Goal: Task Accomplishment & Management: Use online tool/utility

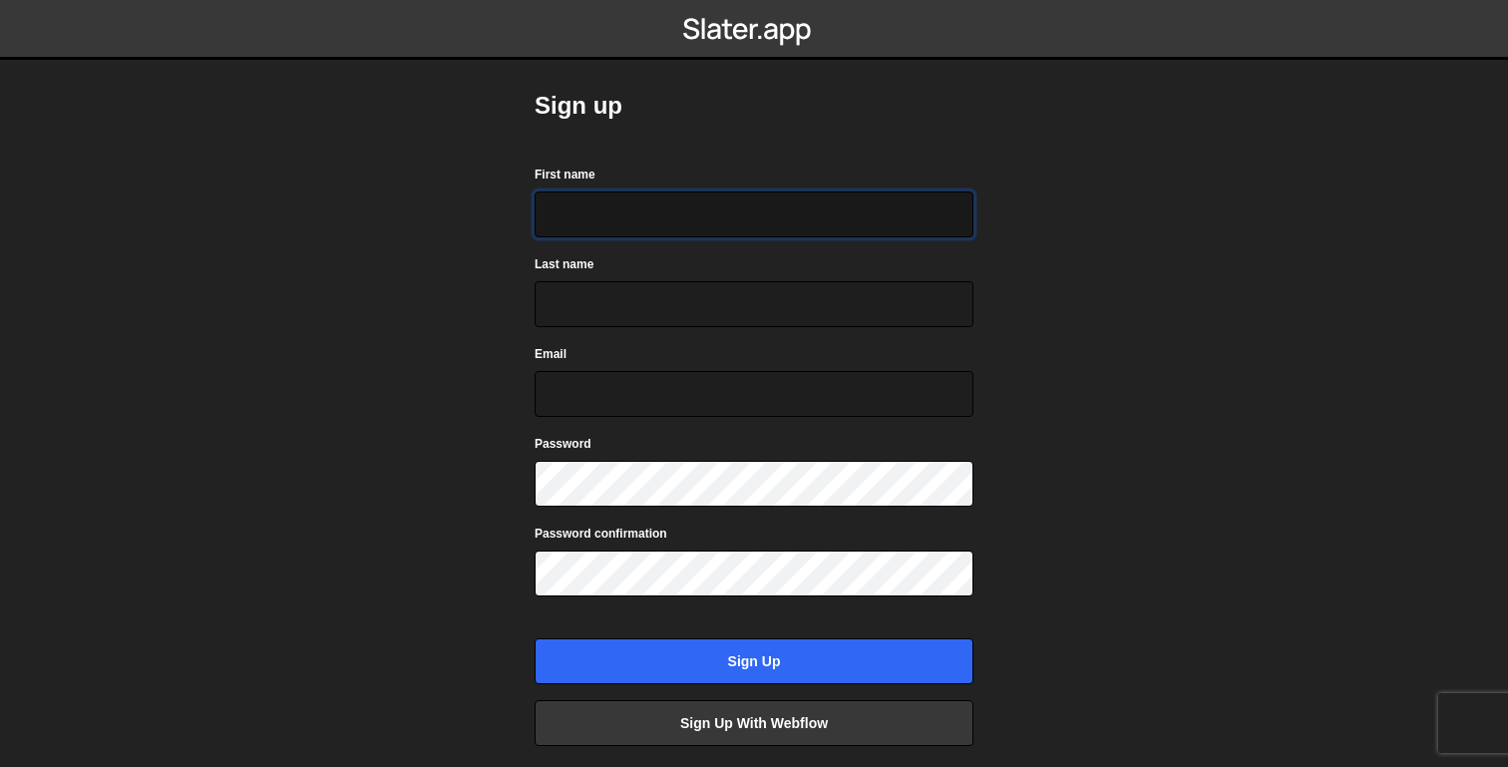
click at [704, 200] on input "First name" at bounding box center [754, 215] width 439 height 46
type input "Peter"
type input "Beard"
type input "peter.beard@genfinance.ai"
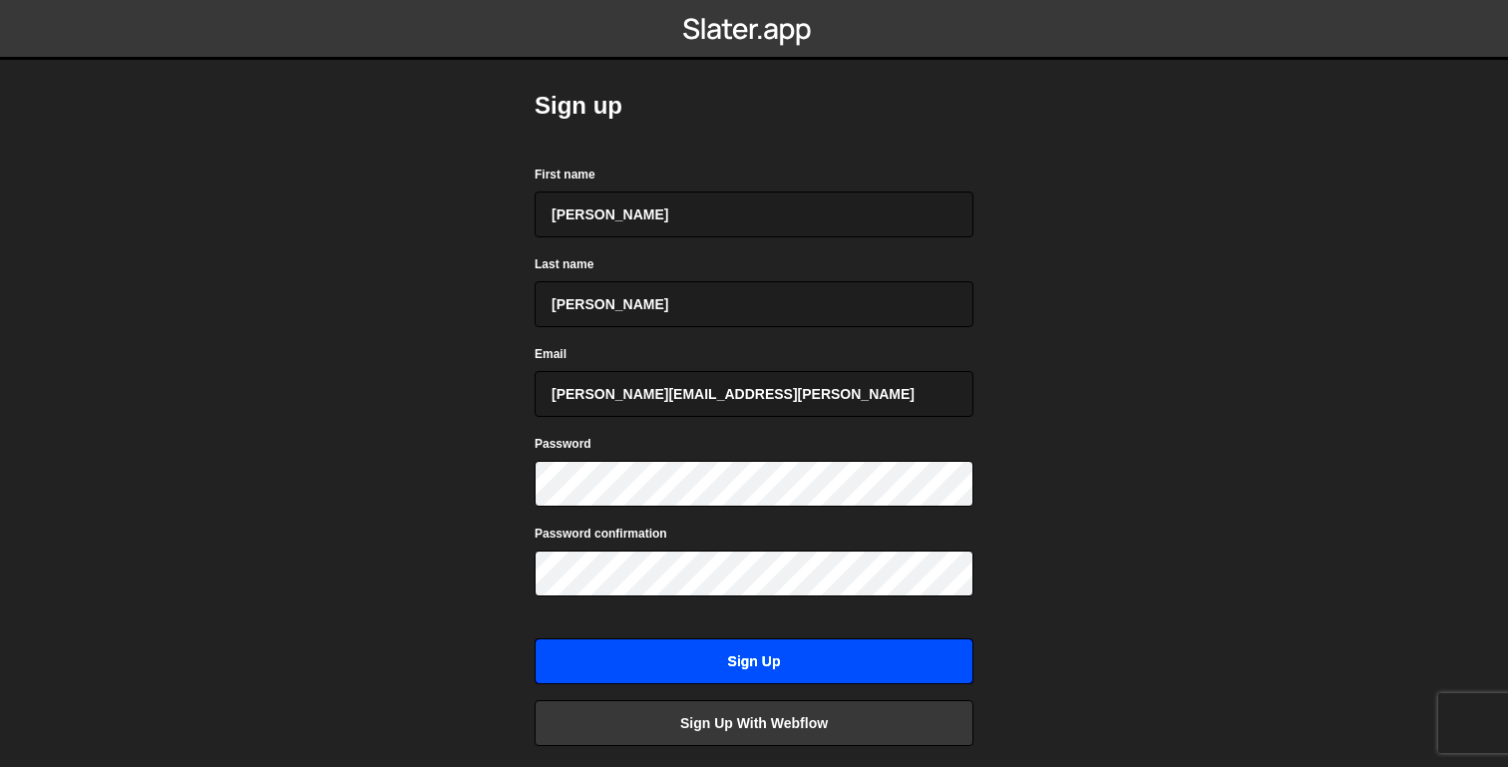
click at [644, 650] on input "Sign up" at bounding box center [754, 661] width 439 height 46
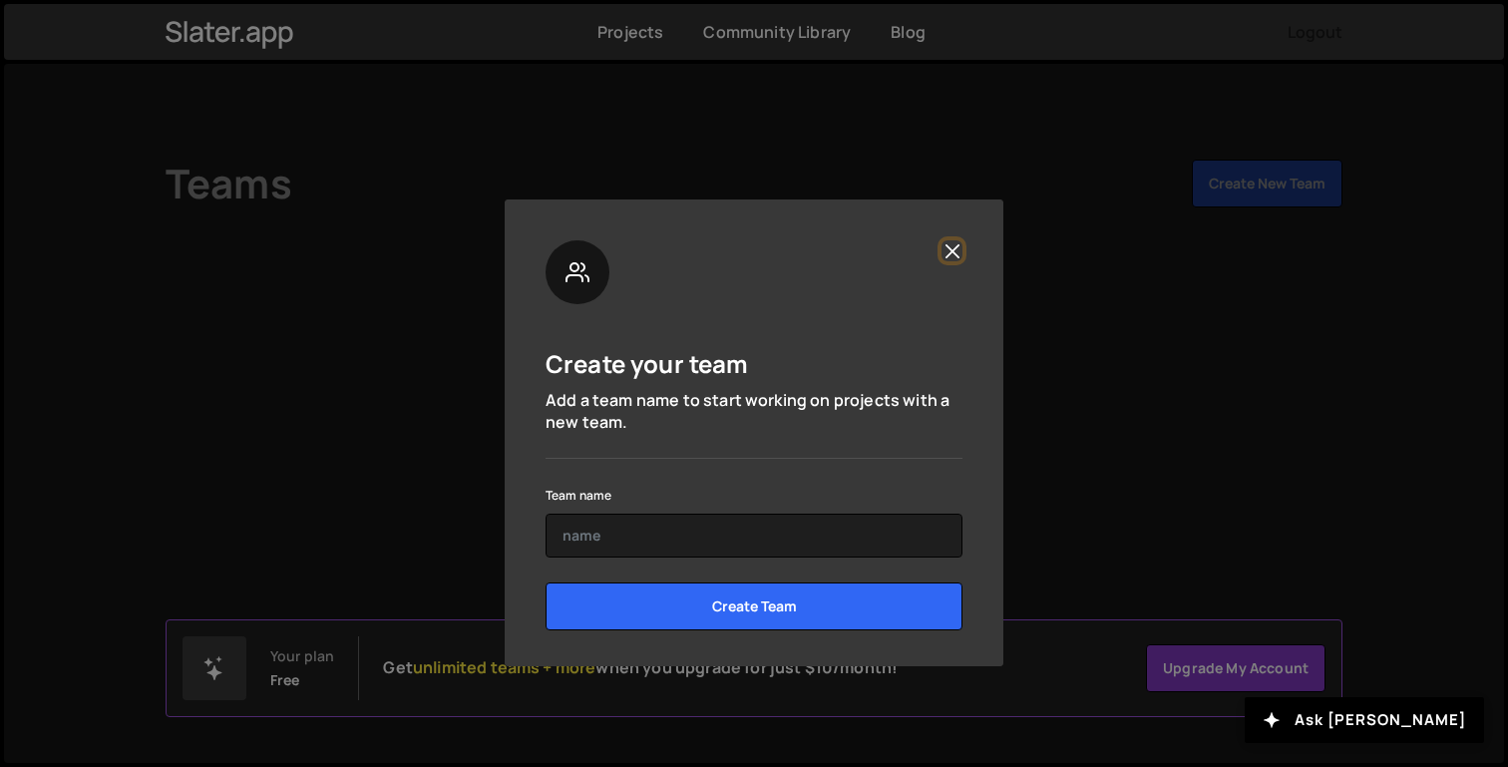
click at [953, 254] on button "Close" at bounding box center [952, 250] width 21 height 21
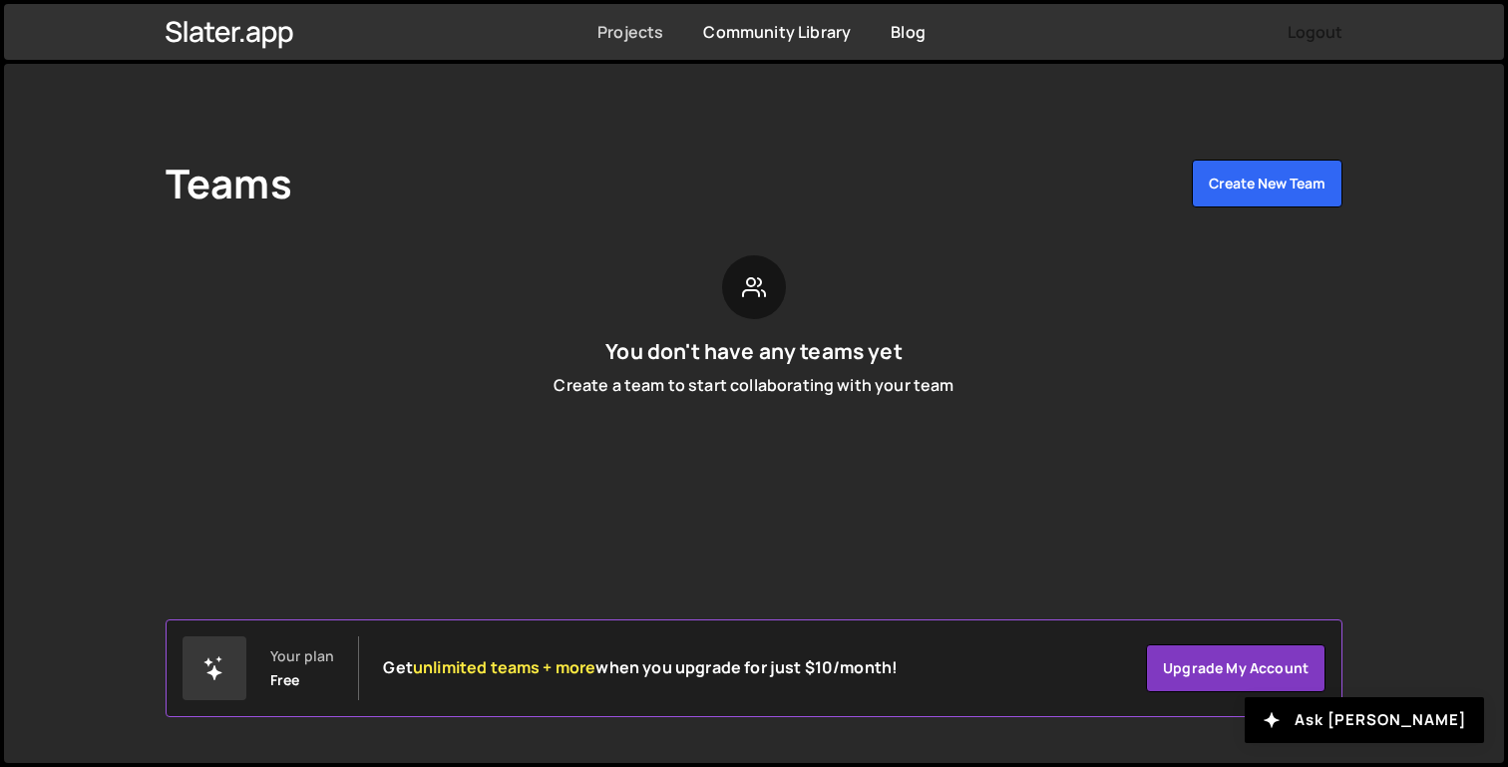
click at [630, 36] on link "Projects" at bounding box center [630, 32] width 66 height 22
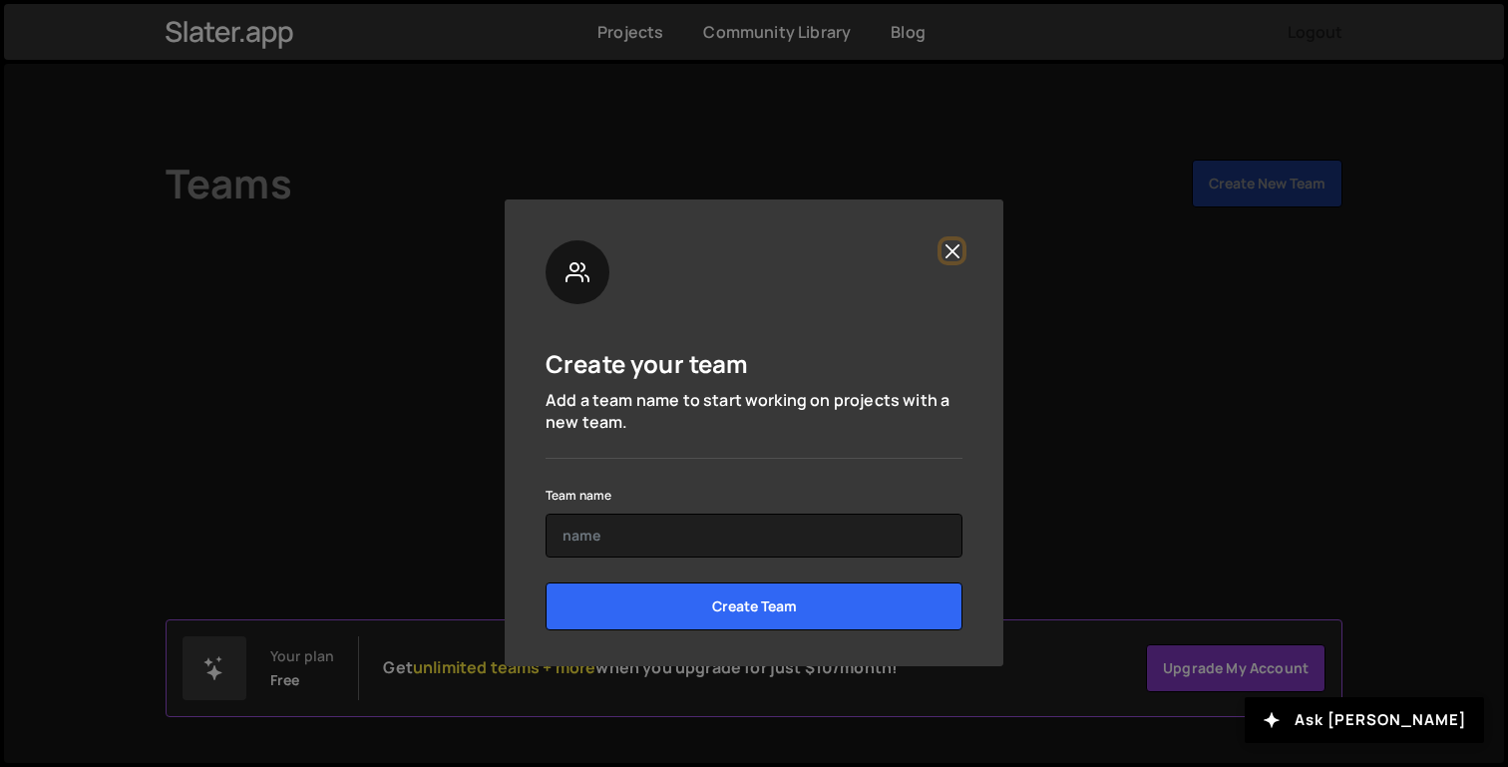
click at [954, 246] on button "Close" at bounding box center [952, 250] width 21 height 21
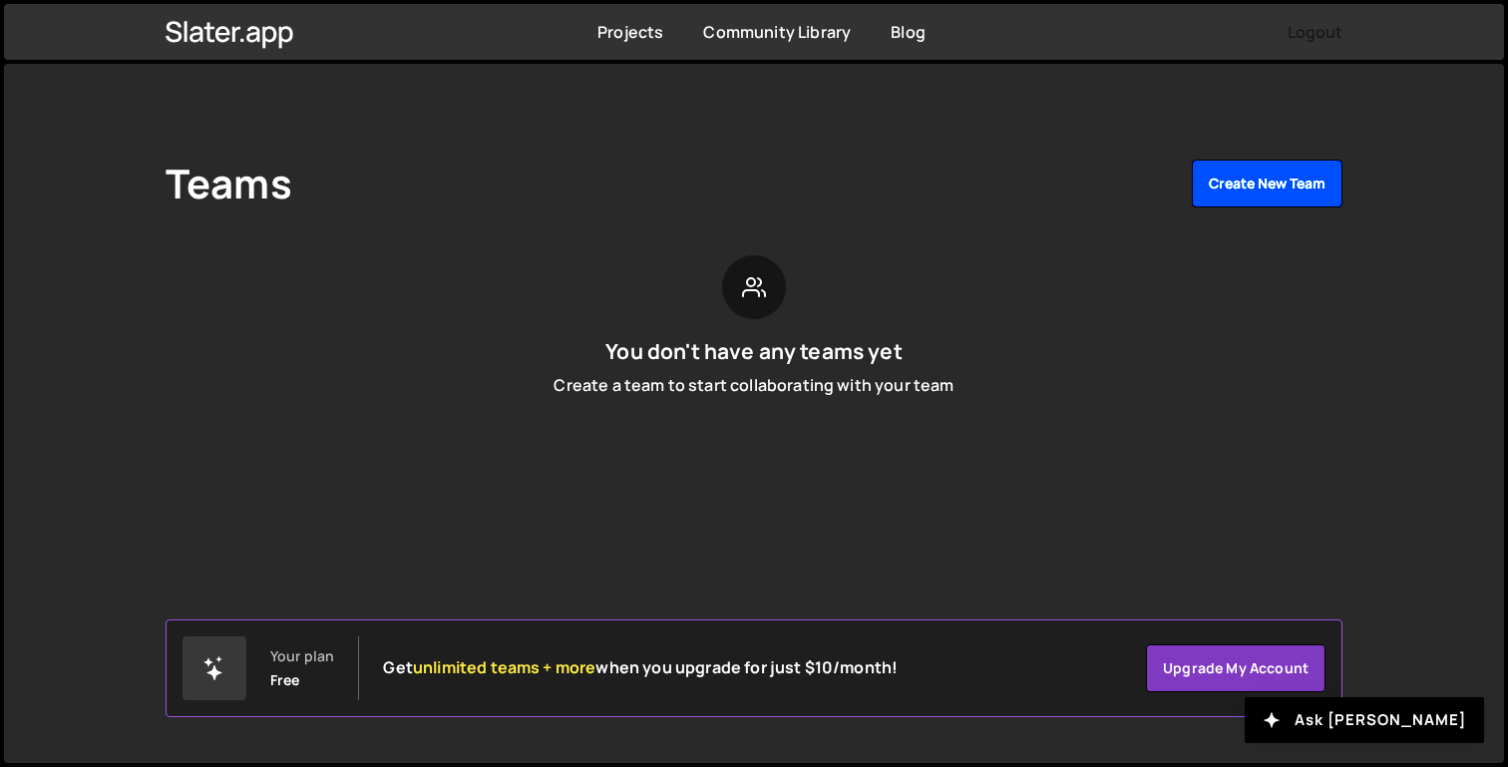
click at [1290, 196] on button "Create New Team" at bounding box center [1267, 184] width 151 height 48
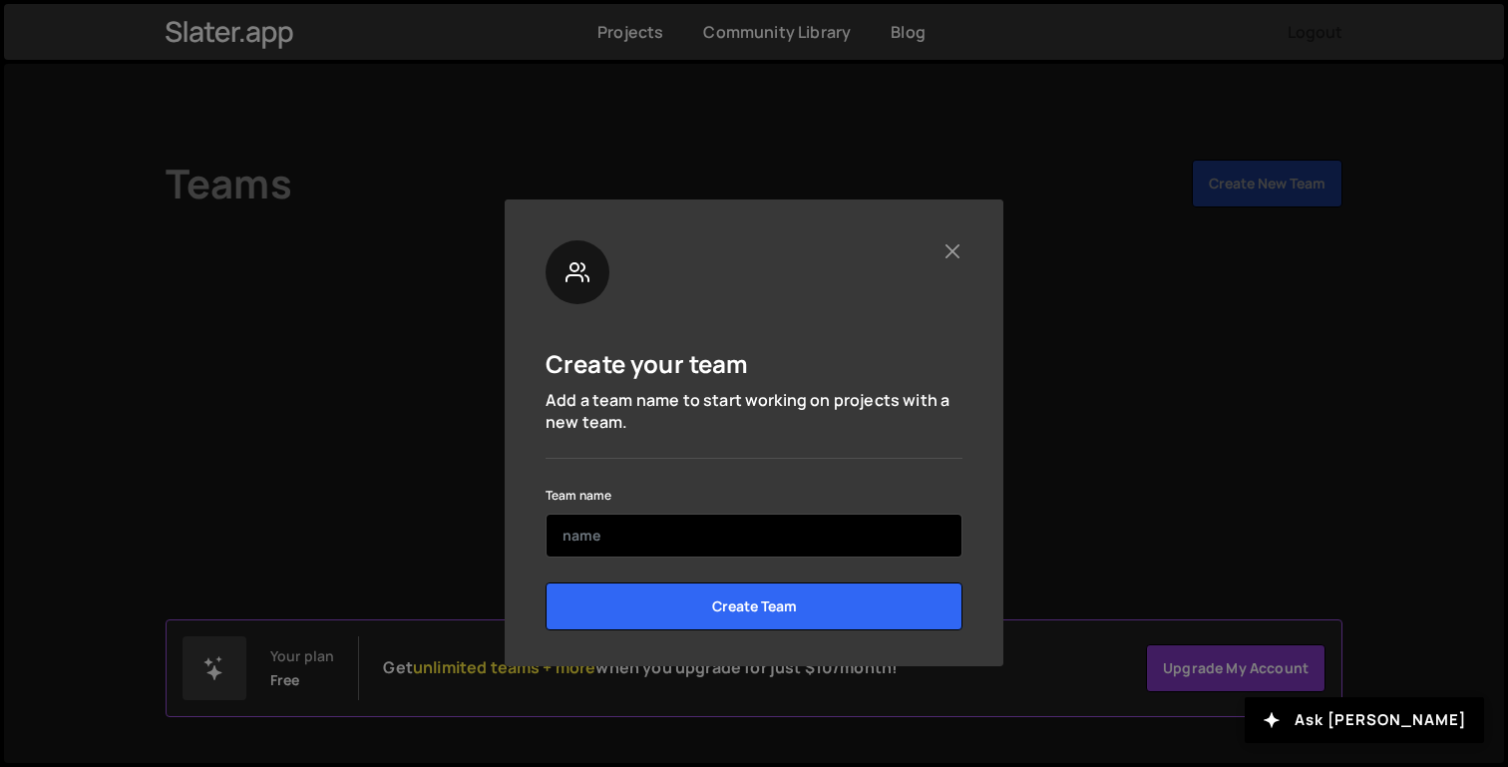
click at [703, 543] on input "text" at bounding box center [754, 536] width 417 height 44
type input "P"
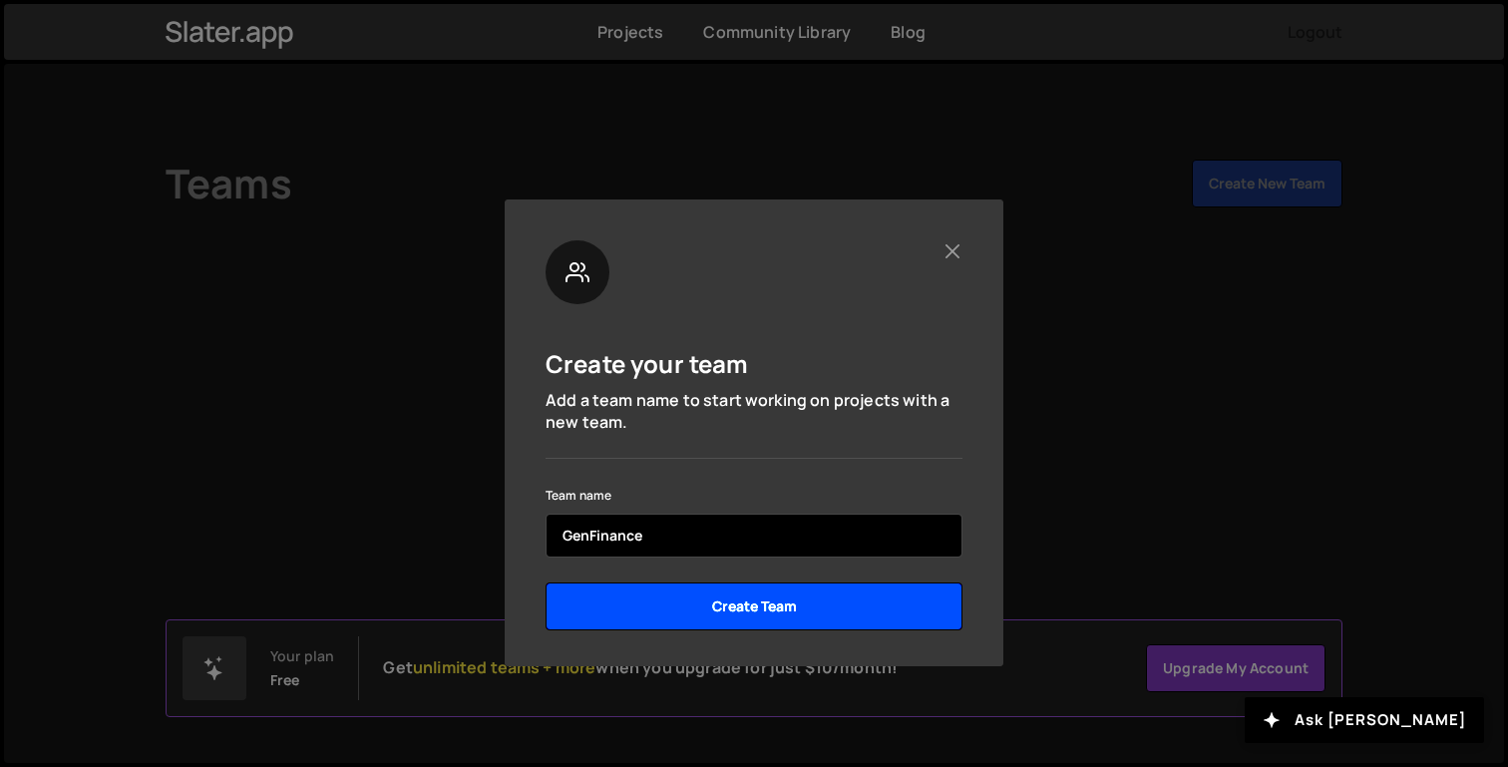
type input "GenFinance"
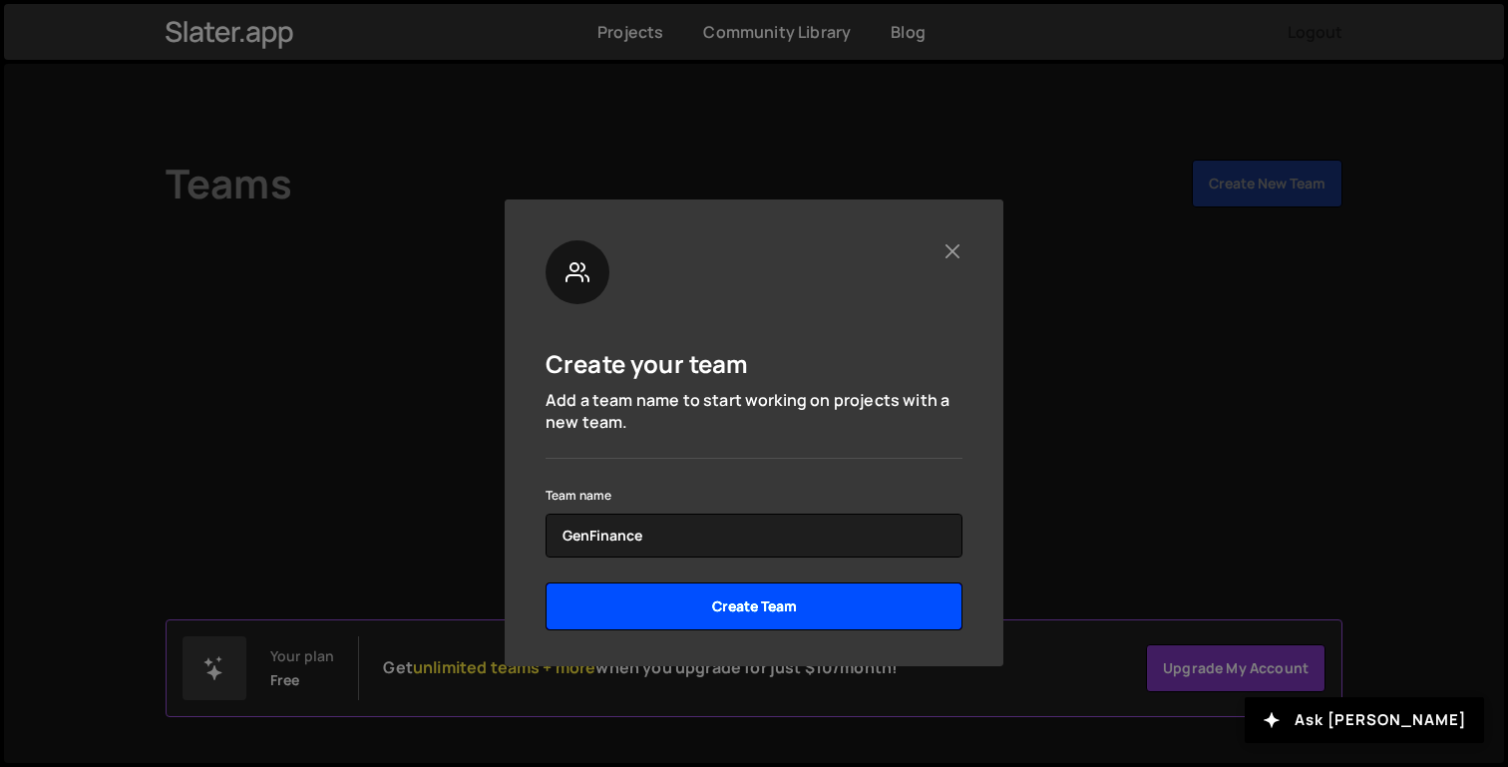
click at [652, 591] on input "Create Team" at bounding box center [754, 606] width 417 height 48
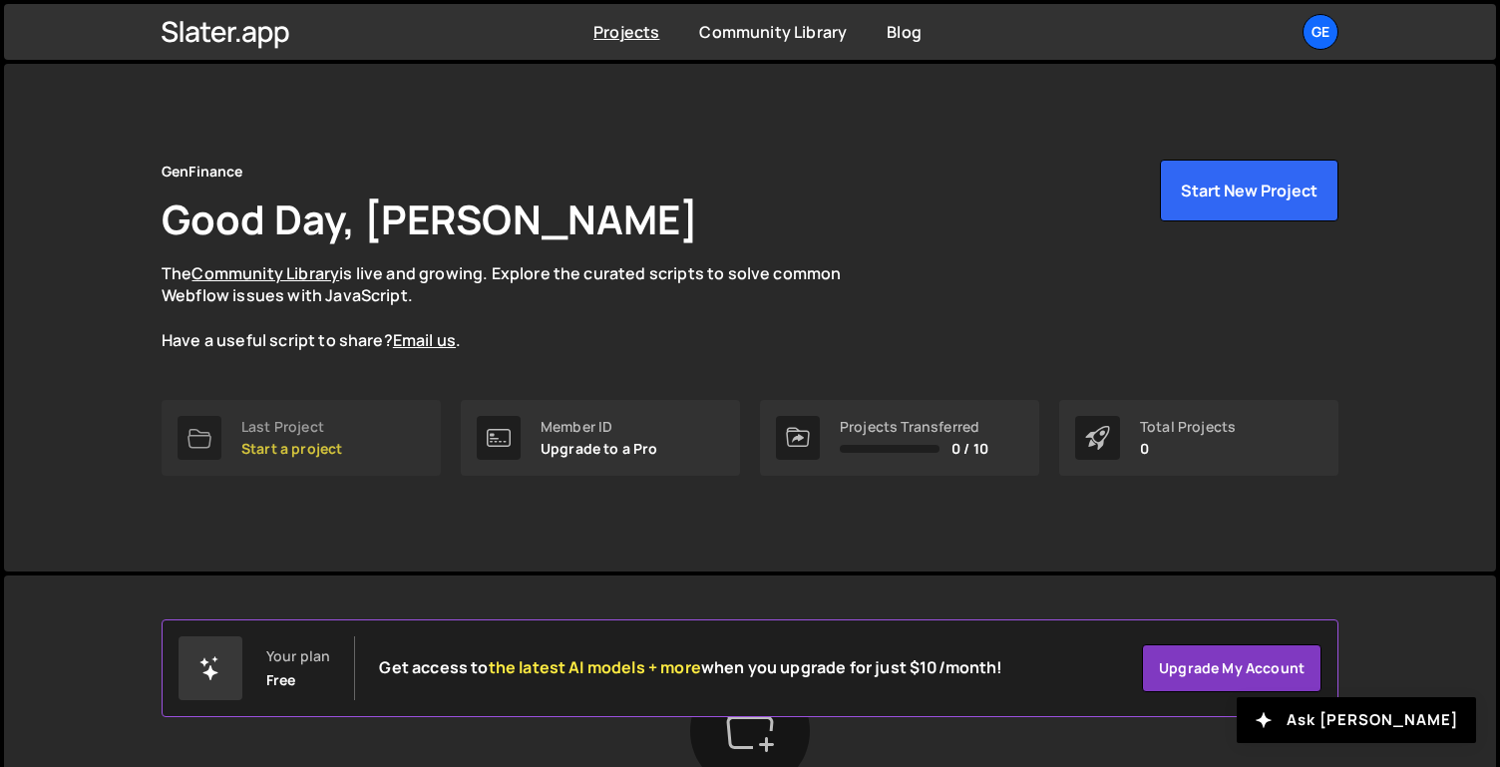
click at [287, 437] on div "Last Project Start a project" at bounding box center [291, 438] width 101 height 38
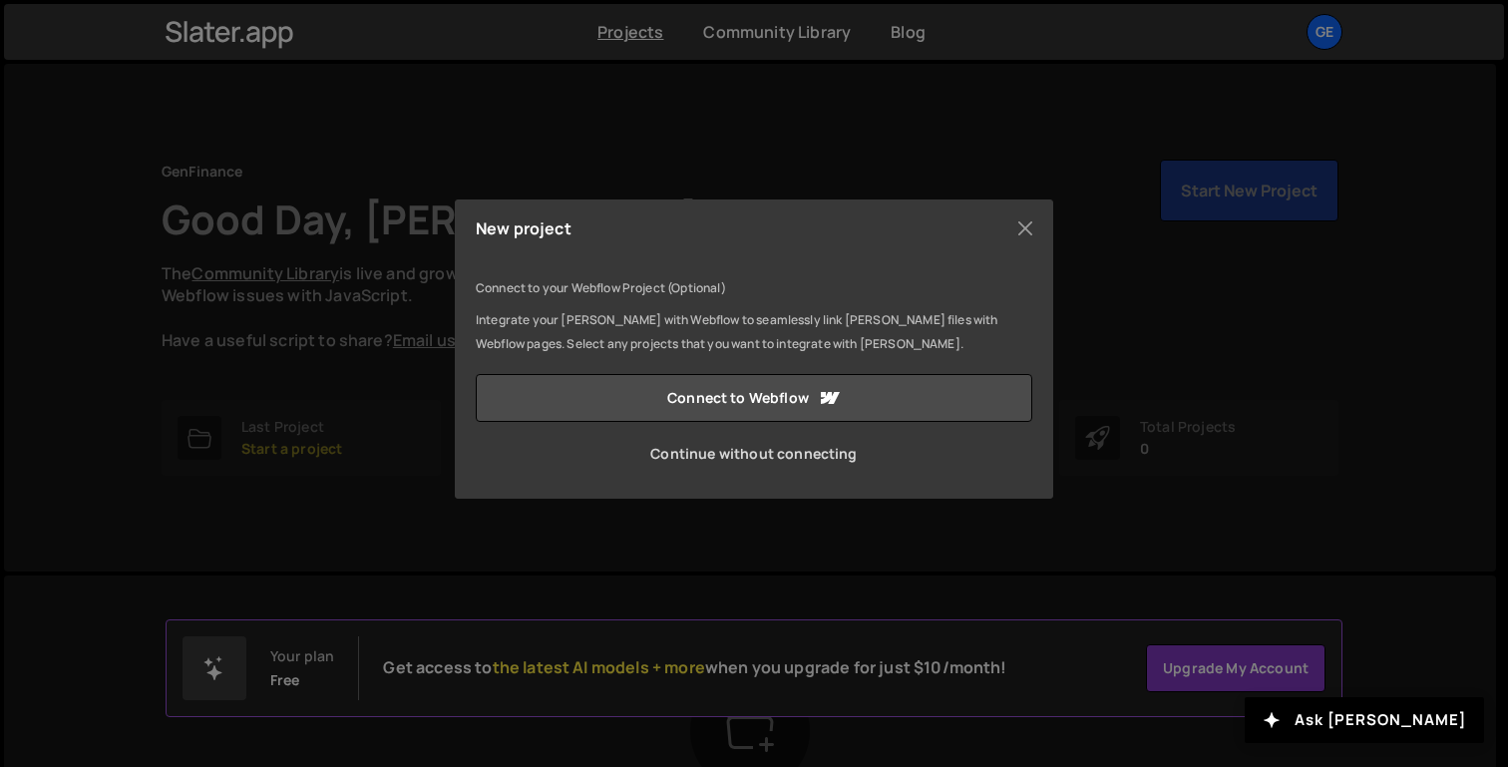
click at [664, 447] on link "Continue without connecting" at bounding box center [754, 454] width 557 height 48
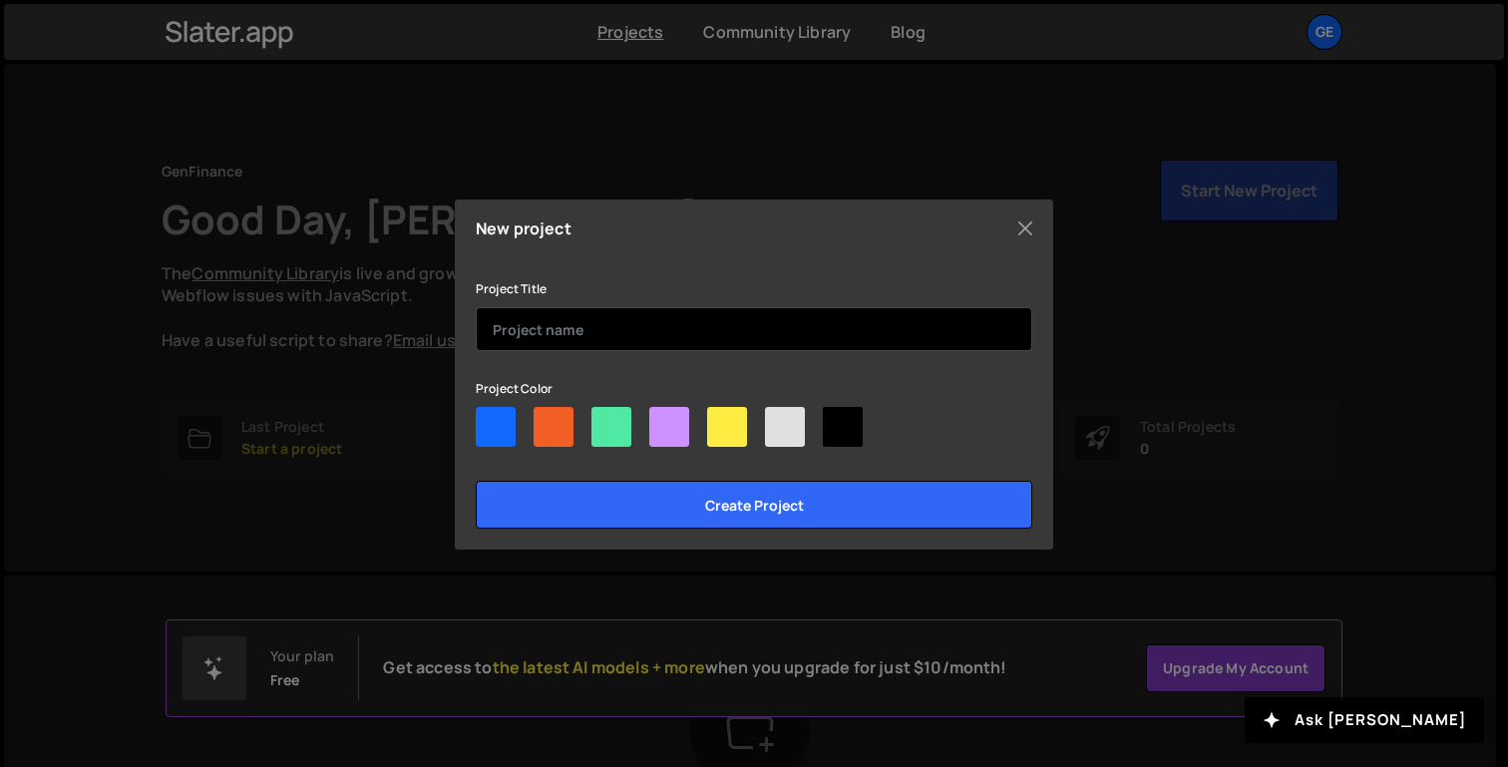
click at [716, 336] on input "text" at bounding box center [754, 329] width 557 height 44
type input "LLMCOunt"
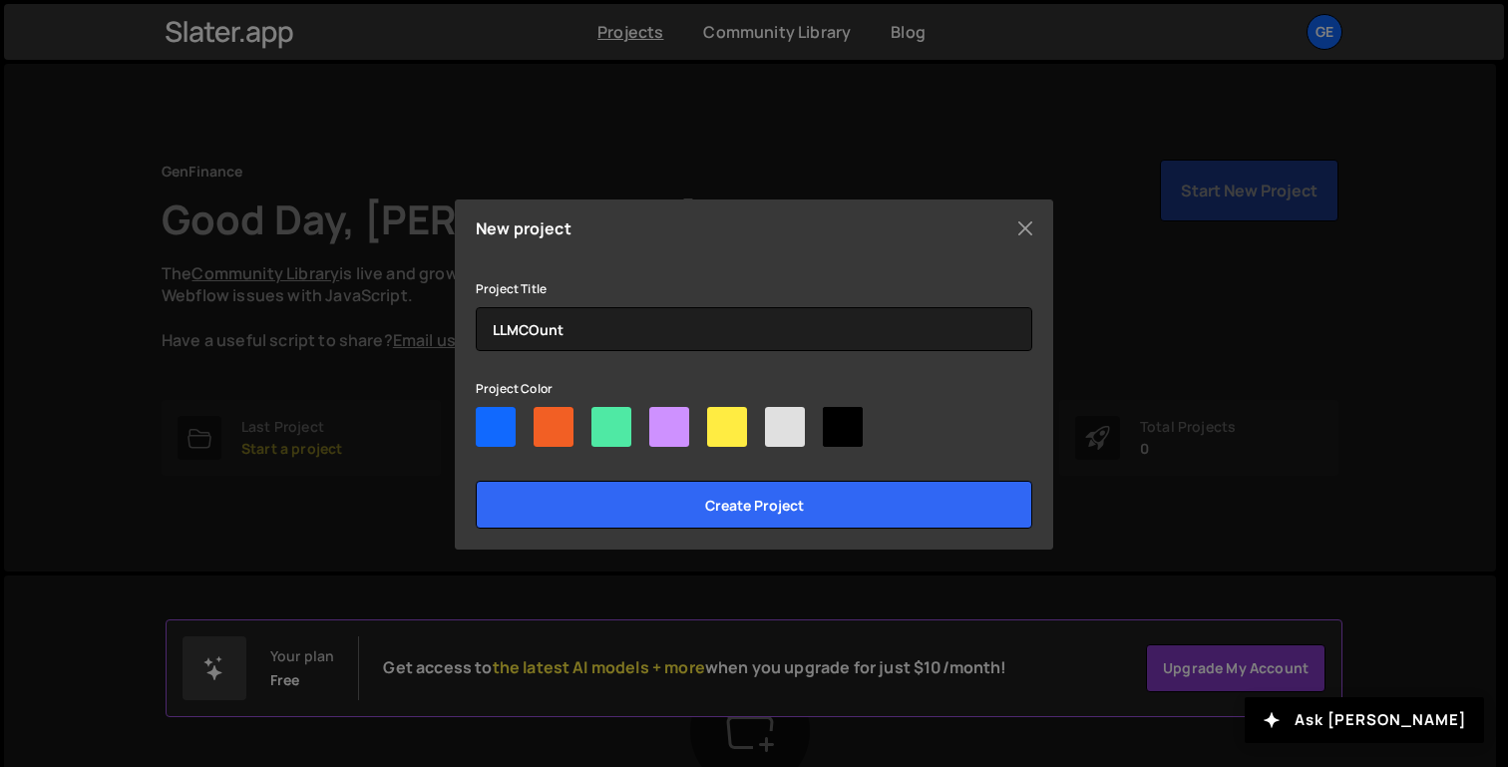
click at [862, 422] on div at bounding box center [843, 427] width 40 height 40
click at [836, 420] on input"] "radio" at bounding box center [829, 413] width 13 height 13
radio input"] "true"
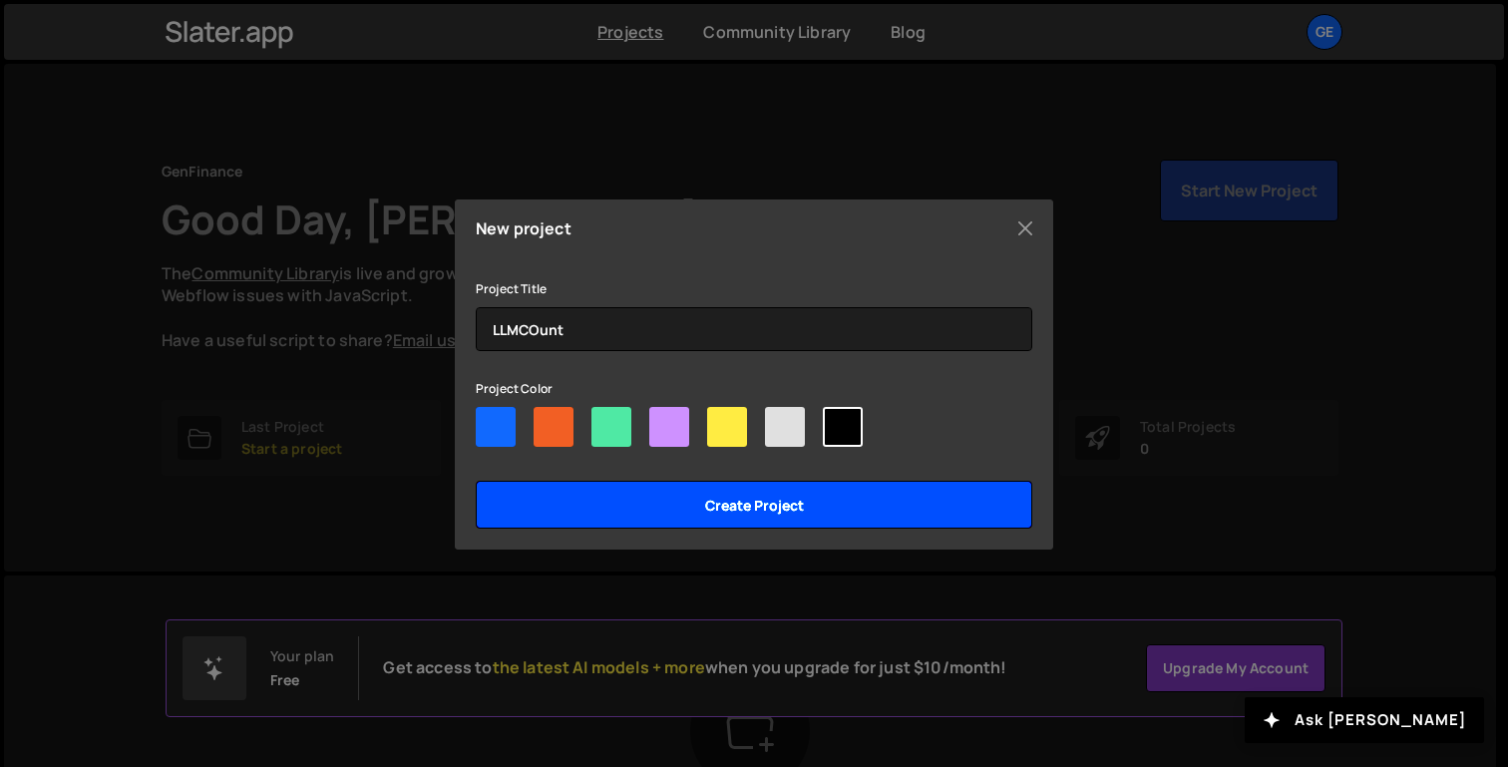
click at [820, 502] on input "Create project" at bounding box center [754, 505] width 557 height 48
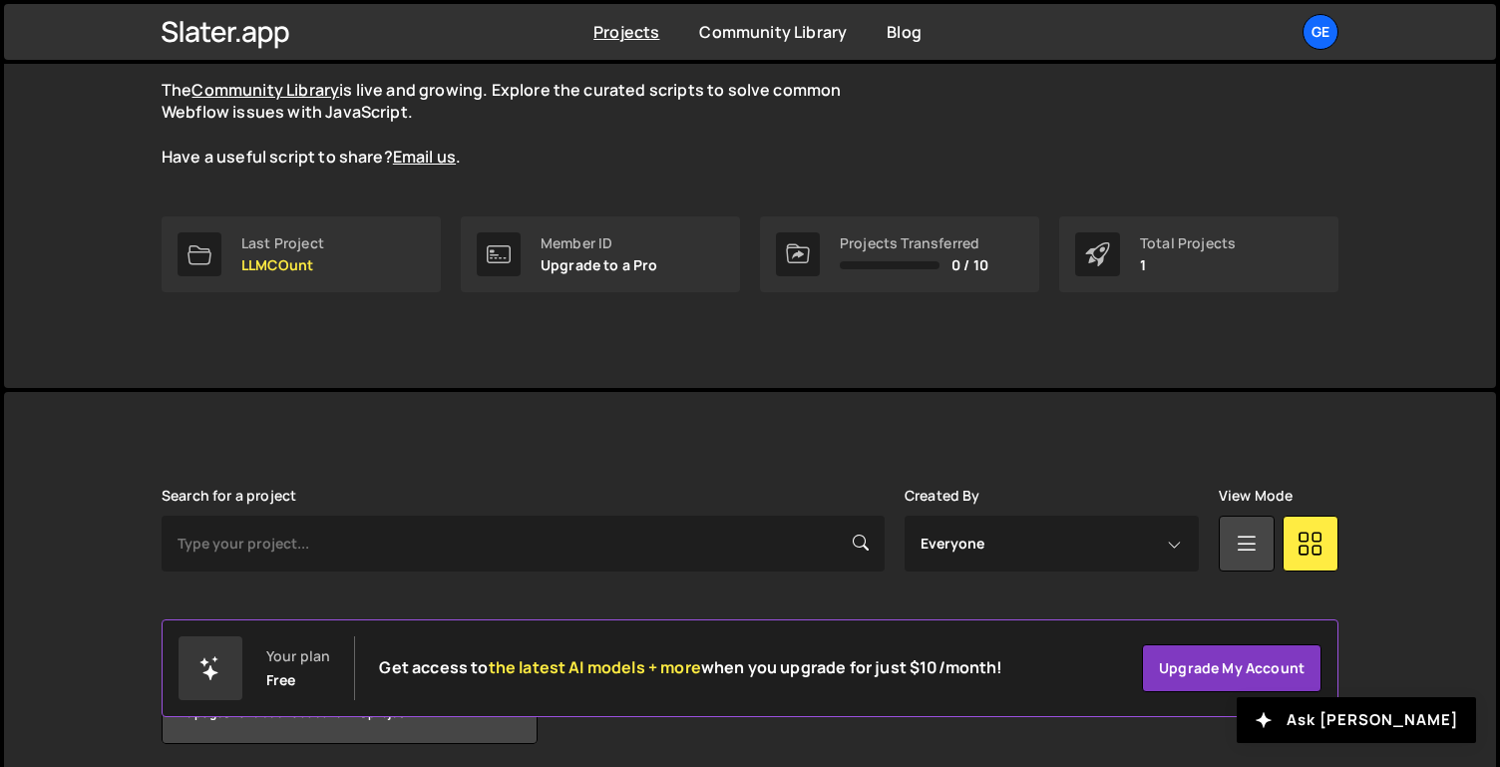
scroll to position [259, 0]
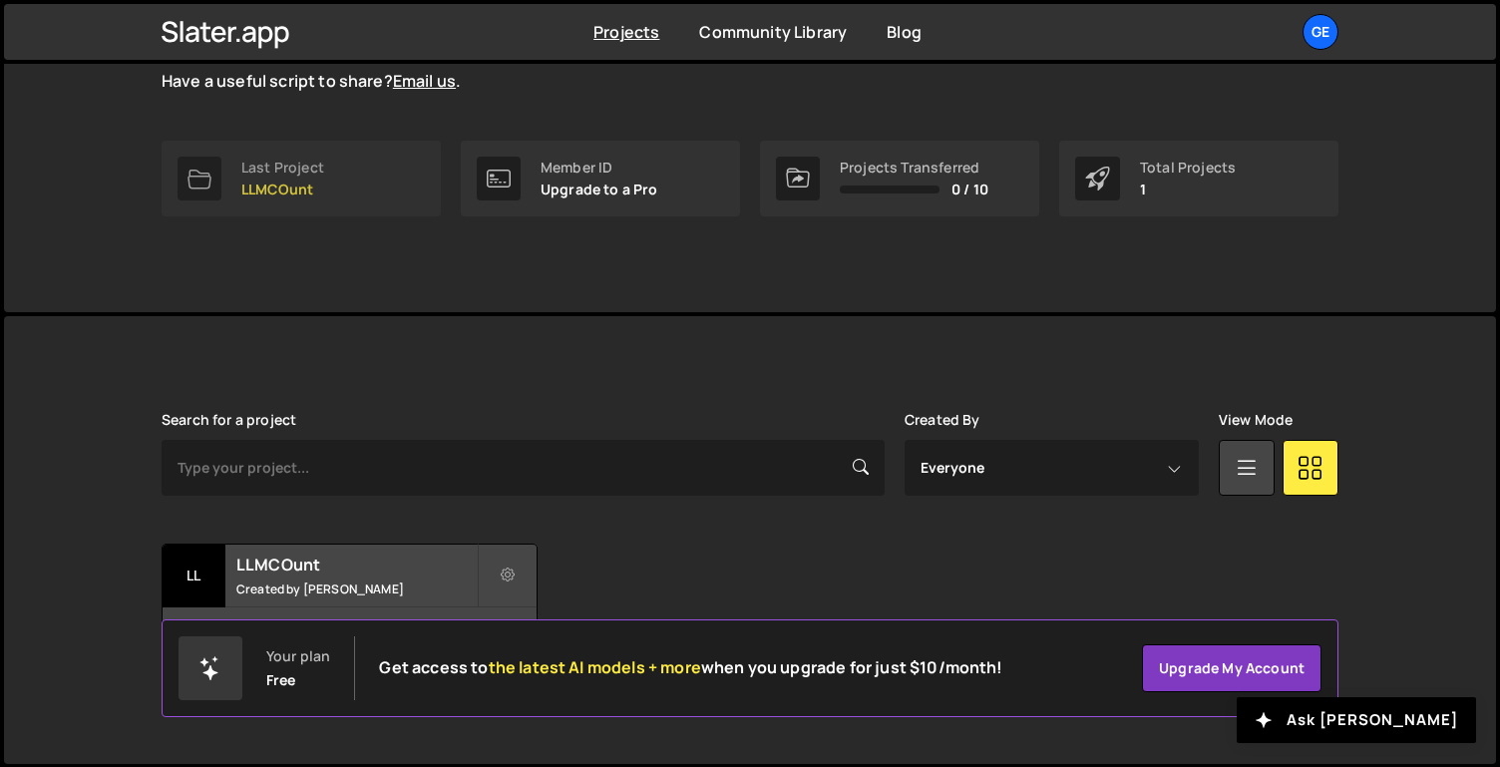
click at [322, 169] on div "Last Project" at bounding box center [282, 168] width 83 height 16
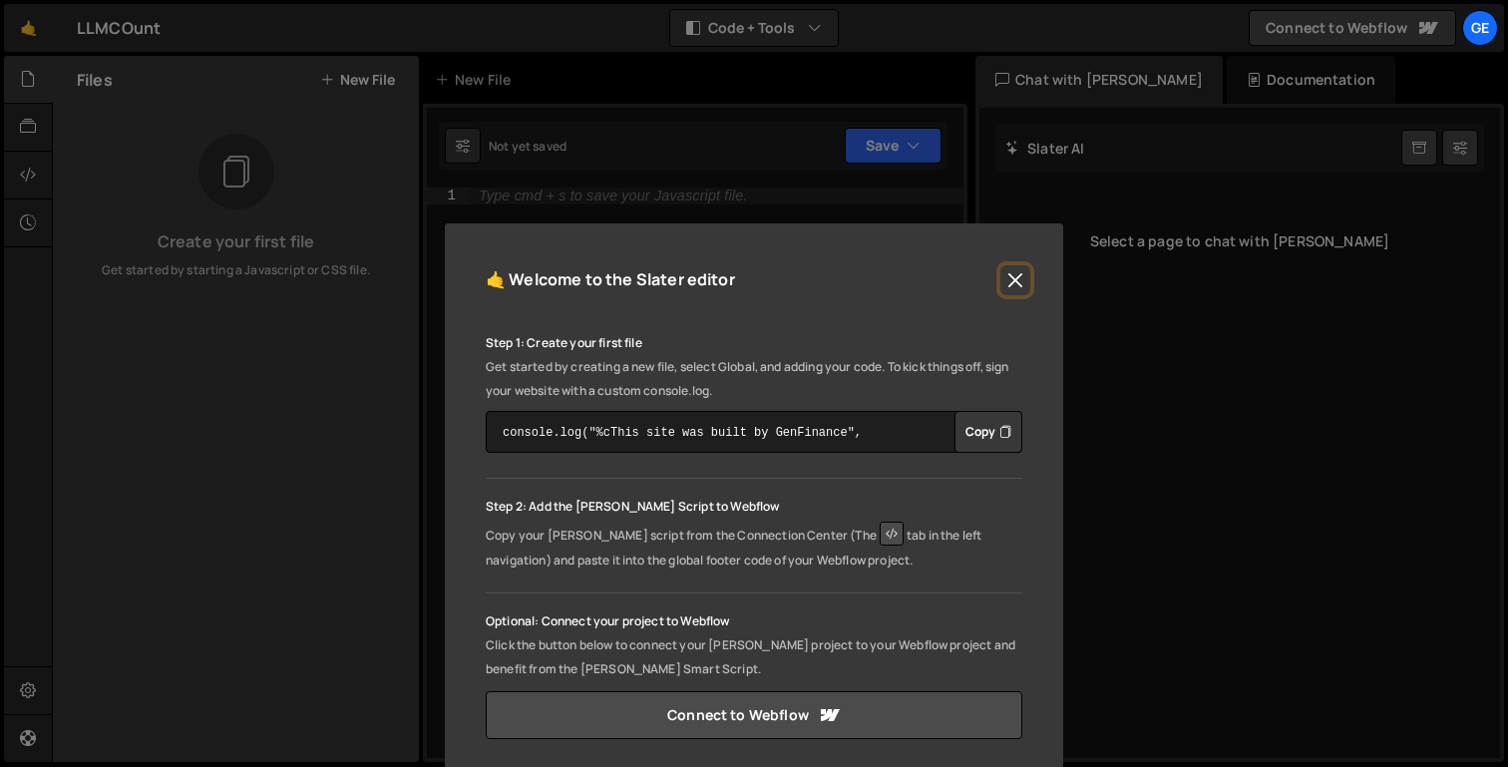
click at [1011, 267] on button "Close" at bounding box center [1015, 280] width 30 height 30
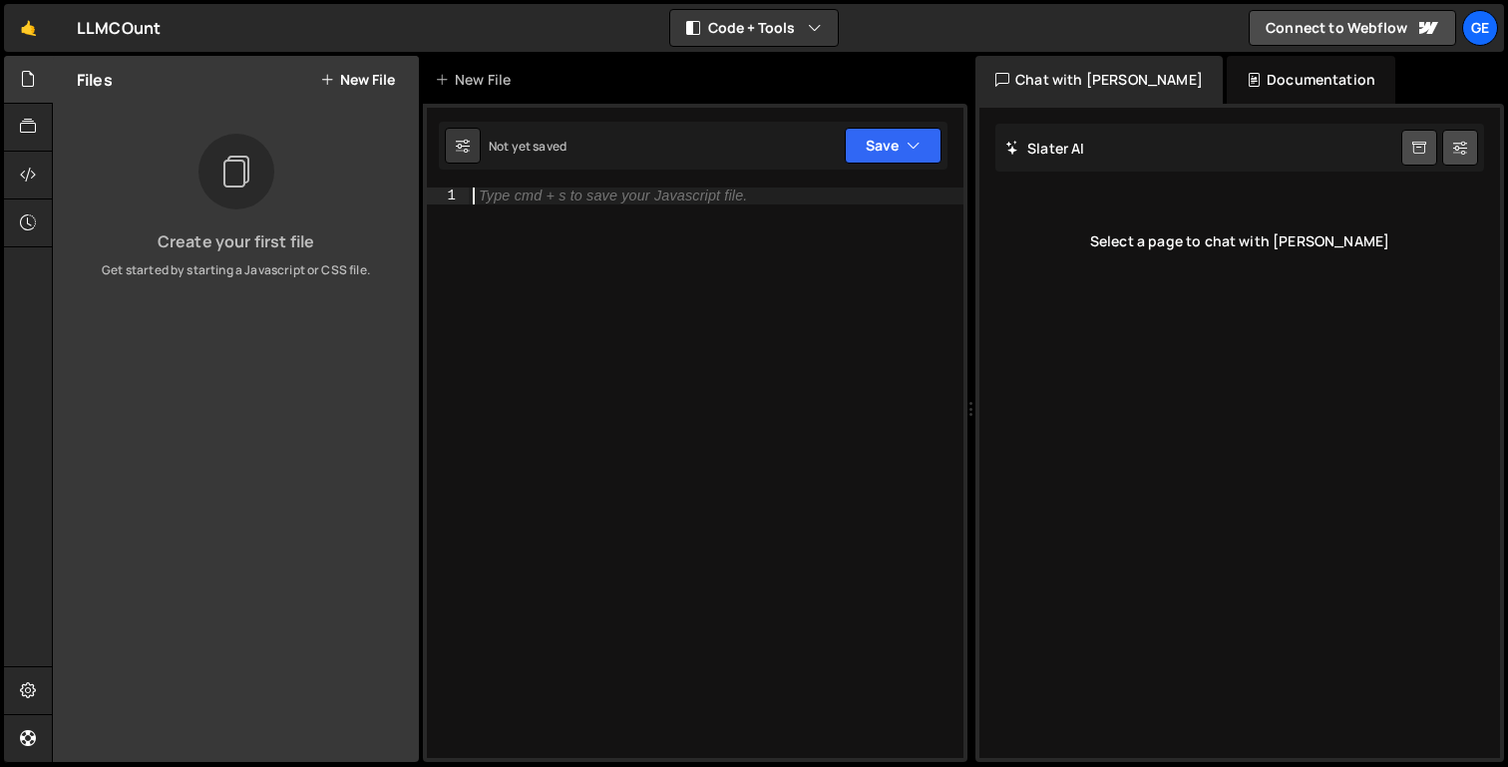
click at [641, 216] on div "Type cmd + s to save your Javascript file." at bounding box center [716, 489] width 495 height 603
